Goal: Book appointment/travel/reservation

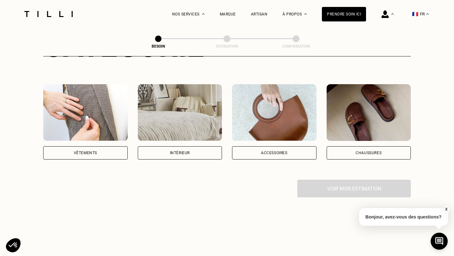
scroll to position [104, 0]
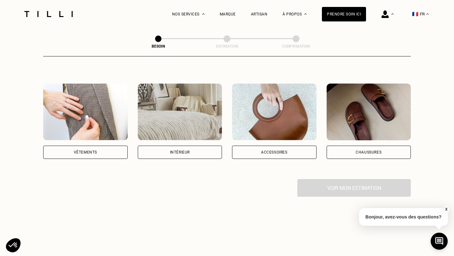
click at [87, 150] on div "Vêtements" at bounding box center [85, 152] width 23 height 4
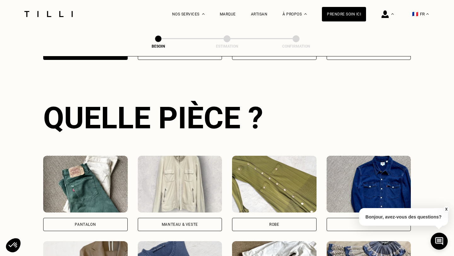
scroll to position [205, 0]
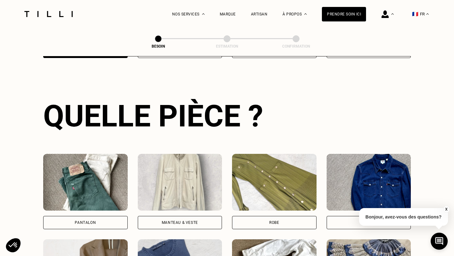
click at [94, 221] on div "Pantalon" at bounding box center [85, 223] width 21 height 4
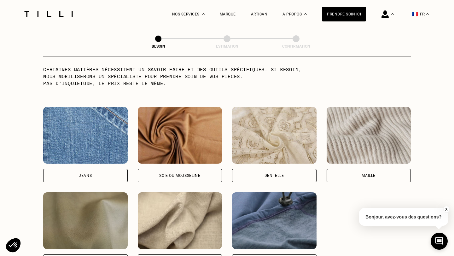
scroll to position [639, 0]
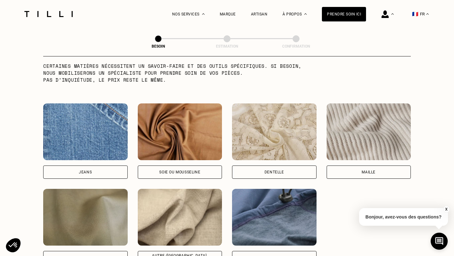
click at [90, 170] on div "Jeans" at bounding box center [85, 172] width 13 height 4
select select "FR"
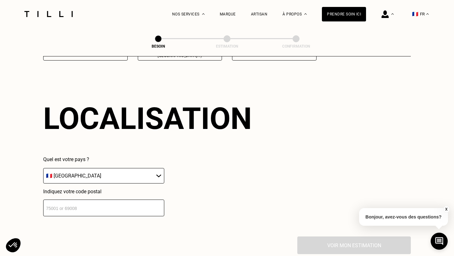
scroll to position [845, 0]
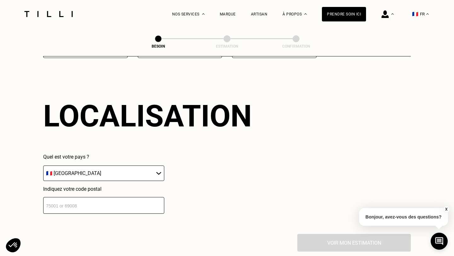
click at [84, 204] on input "number" at bounding box center [103, 205] width 121 height 17
type input "75002"
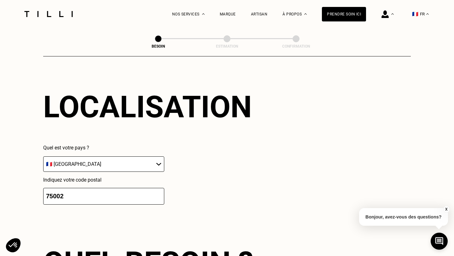
scroll to position [1001, 0]
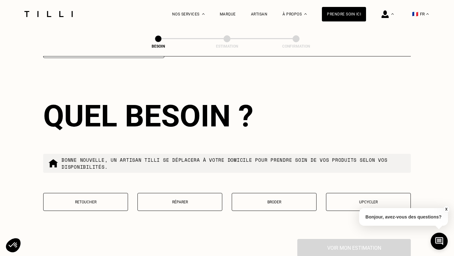
click at [74, 197] on button "Retoucher" at bounding box center [85, 202] width 85 height 18
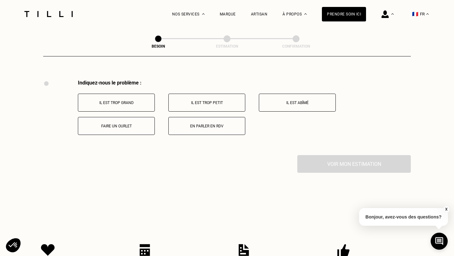
scroll to position [1162, 0]
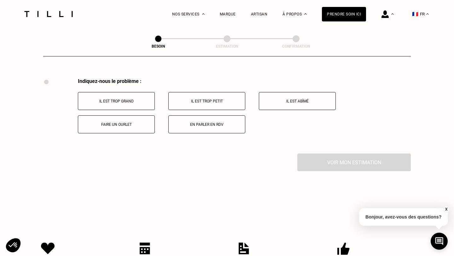
click at [105, 119] on button "Faire un ourlet" at bounding box center [116, 124] width 77 height 18
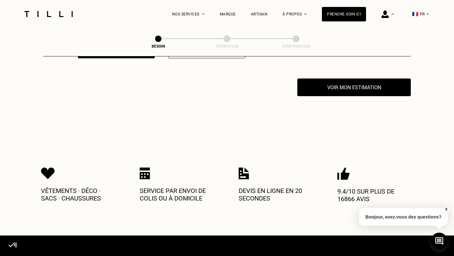
scroll to position [1237, 0]
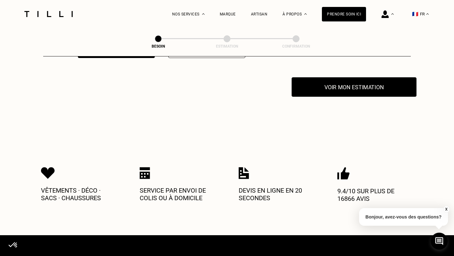
click at [360, 80] on button "Voir mon estimation" at bounding box center [354, 87] width 125 height 20
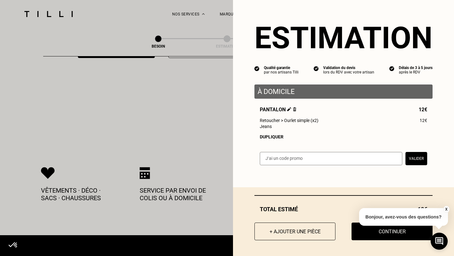
click at [270, 135] on div "Dupliquer" at bounding box center [343, 136] width 167 height 5
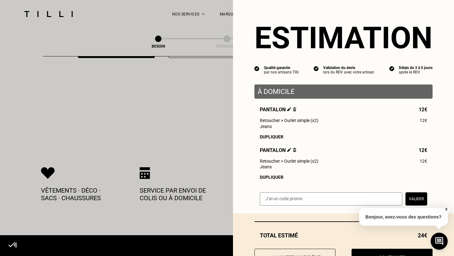
click at [268, 177] on div "Dupliquer" at bounding box center [343, 177] width 167 height 5
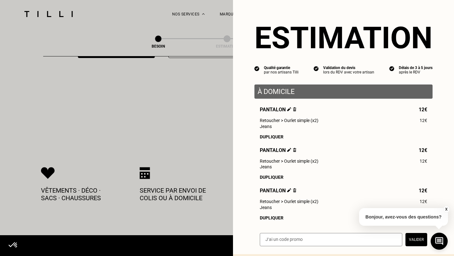
click at [268, 177] on div "Dupliquer" at bounding box center [343, 177] width 167 height 5
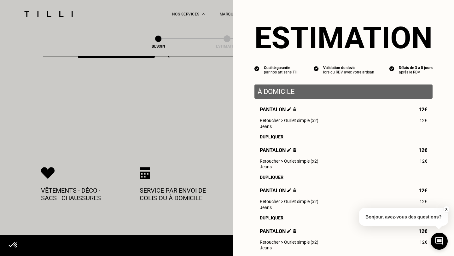
click at [268, 177] on div "Dupliquer" at bounding box center [343, 177] width 167 height 5
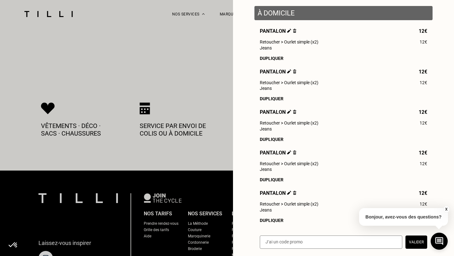
scroll to position [78, 0]
click at [293, 30] on img at bounding box center [294, 31] width 3 height 4
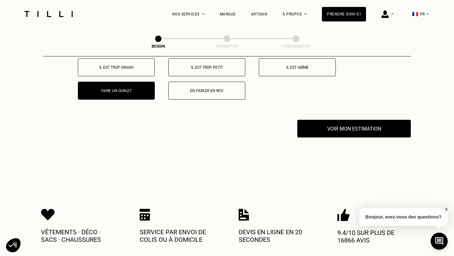
scroll to position [1196, 0]
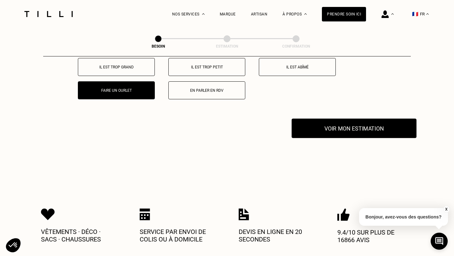
click at [333, 120] on button "Voir mon estimation" at bounding box center [354, 129] width 125 height 20
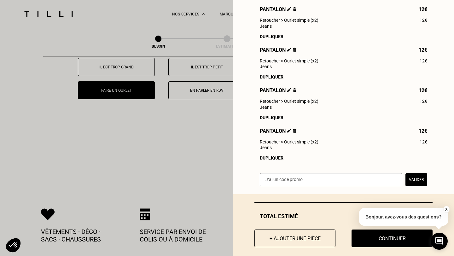
scroll to position [107, 0]
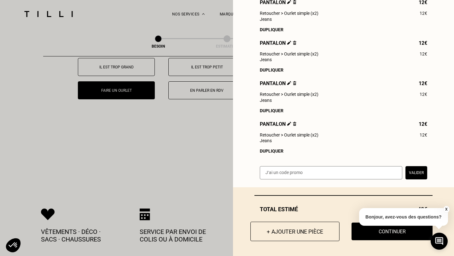
click at [283, 230] on button "+ Ajouter une pièce" at bounding box center [294, 232] width 89 height 20
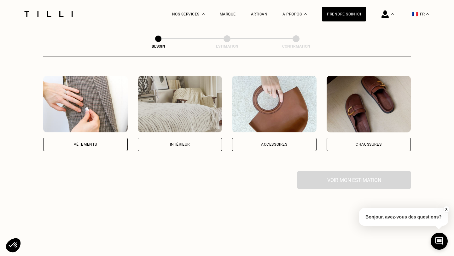
scroll to position [113, 0]
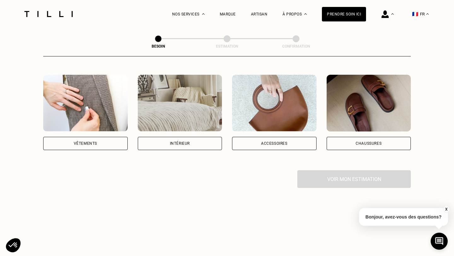
click at [44, 118] on img at bounding box center [85, 103] width 84 height 57
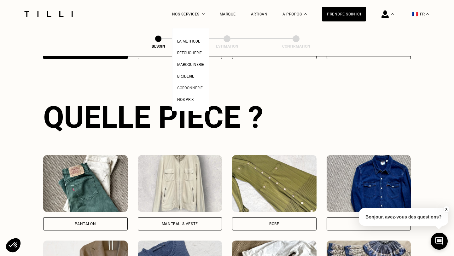
scroll to position [205, 0]
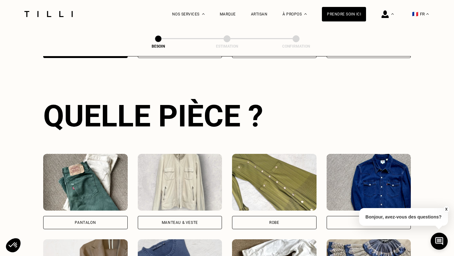
click at [89, 168] on img at bounding box center [85, 182] width 84 height 57
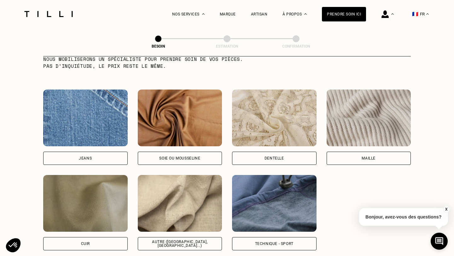
scroll to position [653, 0]
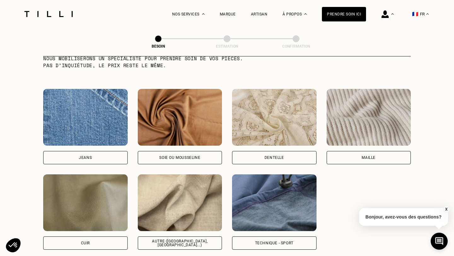
click at [169, 200] on img at bounding box center [180, 202] width 84 height 57
select select "FR"
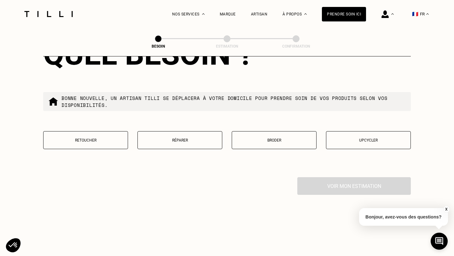
scroll to position [1103, 0]
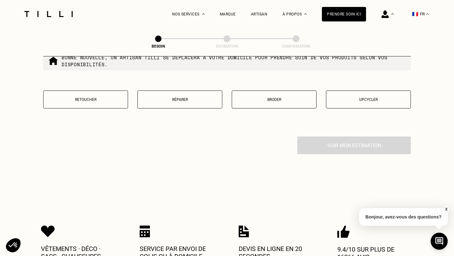
click at [100, 81] on div "Quel besoin ? Bonne nouvelle, un artisan tilli se déplacera à votre domicile po…" at bounding box center [227, 56] width 368 height 161
click at [99, 90] on button "Retoucher" at bounding box center [85, 99] width 85 height 18
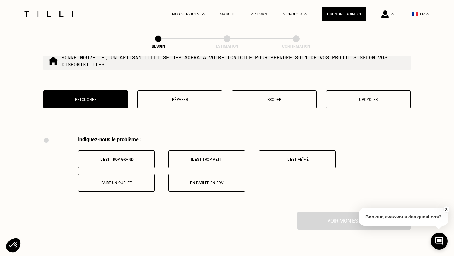
scroll to position [1162, 0]
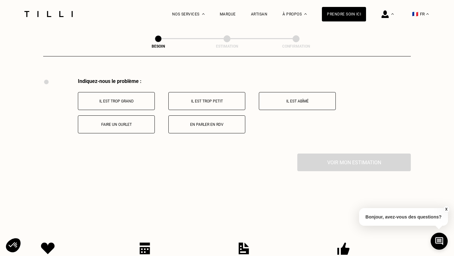
click at [140, 122] on p "Faire un ourlet" at bounding box center [116, 124] width 70 height 4
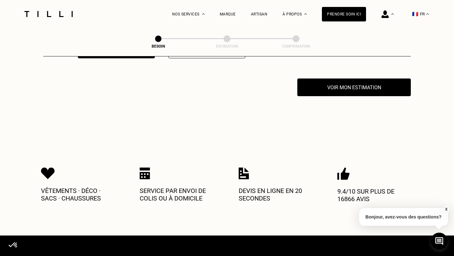
scroll to position [1237, 0]
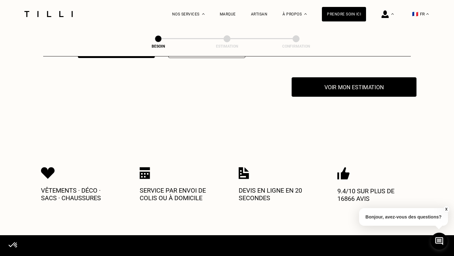
click at [346, 80] on button "Voir mon estimation" at bounding box center [354, 87] width 125 height 20
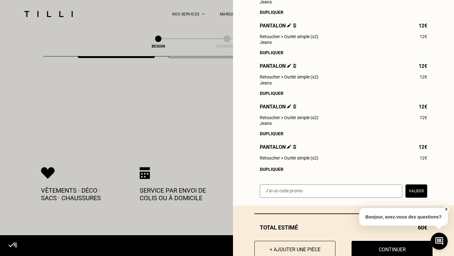
scroll to position [143, 0]
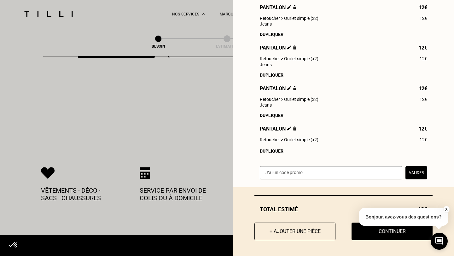
click at [273, 150] on div "Dupliquer" at bounding box center [343, 151] width 167 height 5
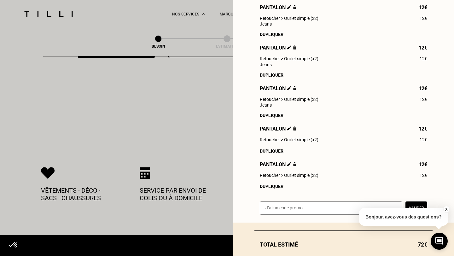
click at [273, 150] on div "Dupliquer" at bounding box center [343, 151] width 167 height 5
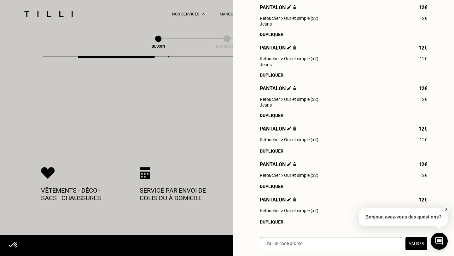
click at [273, 151] on div "Dupliquer" at bounding box center [343, 151] width 167 height 5
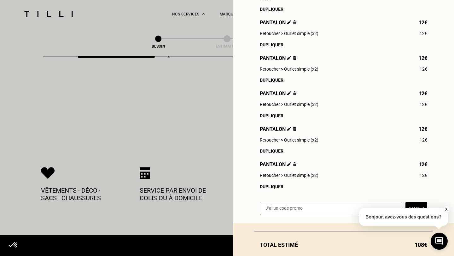
scroll to position [285, 0]
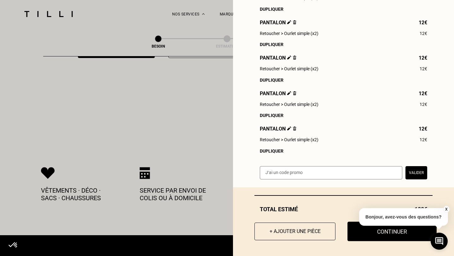
click at [377, 236] on button "Continuer" at bounding box center [391, 232] width 89 height 20
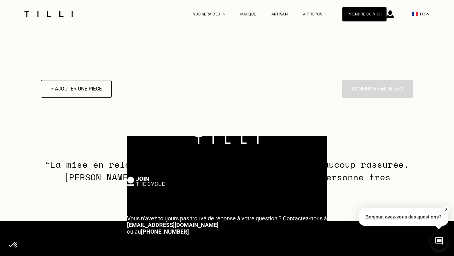
click at [445, 209] on button "X" at bounding box center [446, 209] width 6 height 7
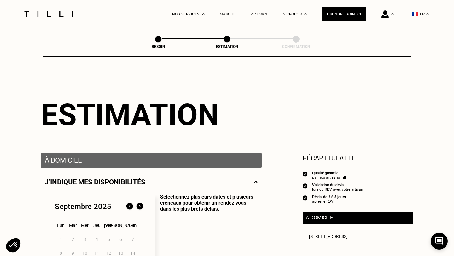
scroll to position [139, 0]
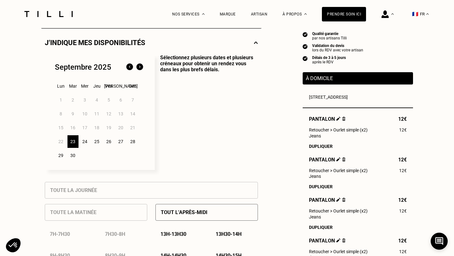
click at [71, 140] on div "23" at bounding box center [72, 141] width 11 height 13
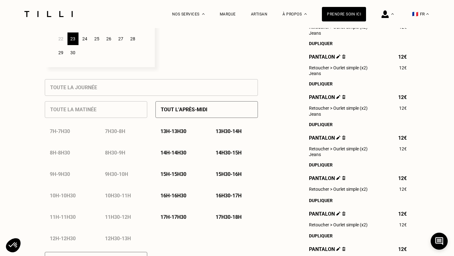
scroll to position [252, 0]
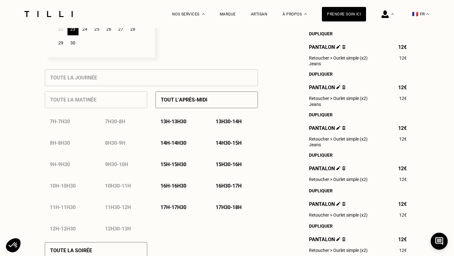
click at [173, 140] on p "14h - 14h30" at bounding box center [173, 143] width 26 height 6
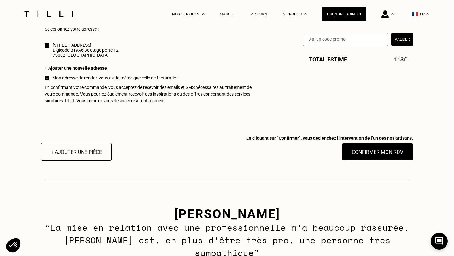
scroll to position [606, 0]
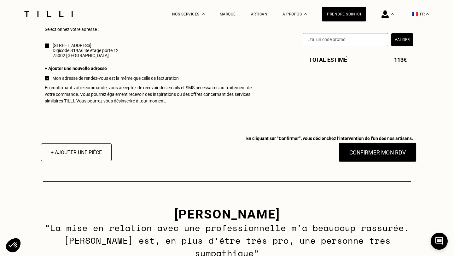
click at [381, 151] on button "Confirmer mon RDV" at bounding box center [378, 153] width 78 height 20
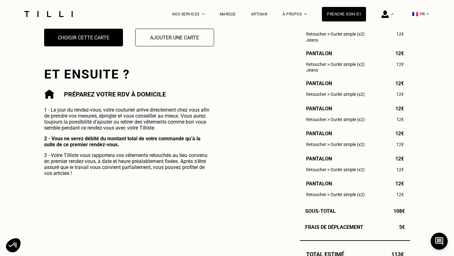
scroll to position [216, 0]
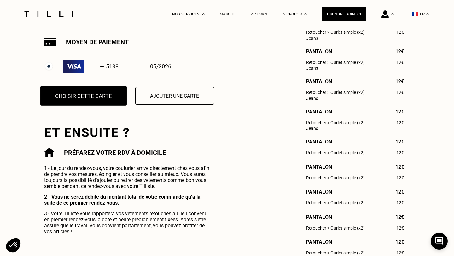
click at [94, 96] on button "Choisir cette carte" at bounding box center [83, 96] width 87 height 20
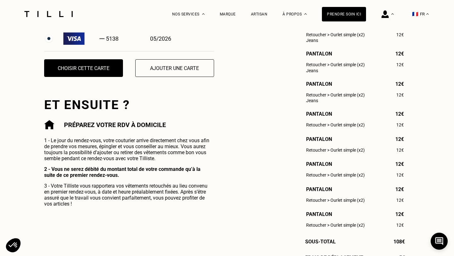
scroll to position [278, 0]
